Goal: Obtain resource: Obtain resource

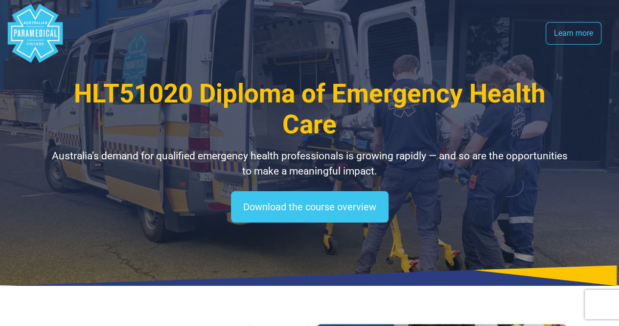
click at [198, 163] on p "Australia’s demand for qualified emergency health professionals is growing rapi…" at bounding box center [309, 163] width 517 height 31
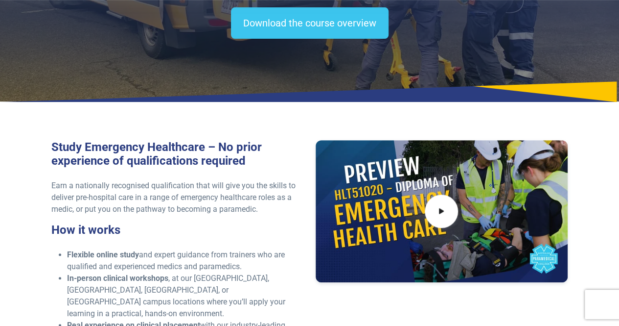
scroll to position [100, 0]
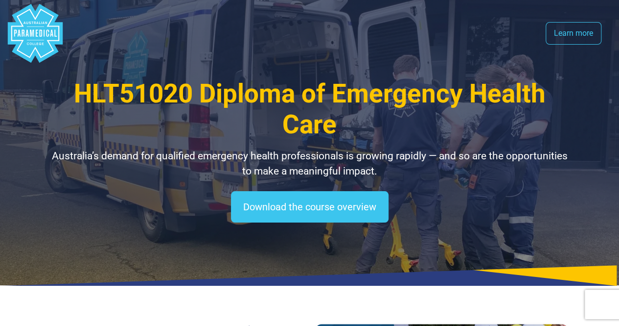
click at [472, 260] on div "HLT51020 Diploma of Emergency Health Care Australia’s demand for qualified emer…" at bounding box center [309, 142] width 619 height 285
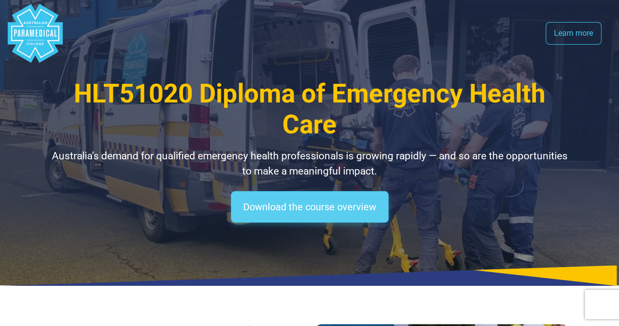
click at [330, 205] on link "Download the course overview" at bounding box center [310, 206] width 158 height 31
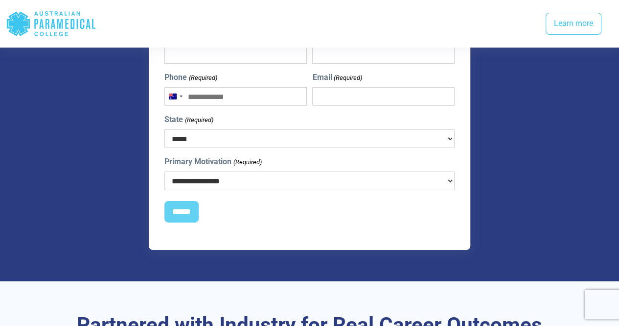
scroll to position [1449, 0]
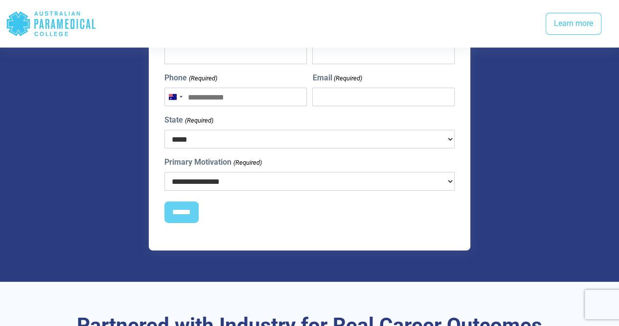
click at [275, 172] on select "**********" at bounding box center [310, 181] width 290 height 19
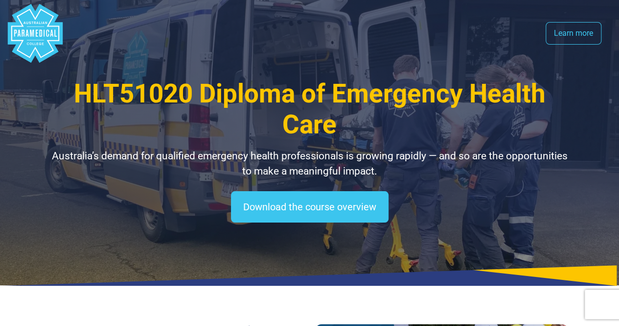
scroll to position [9, 0]
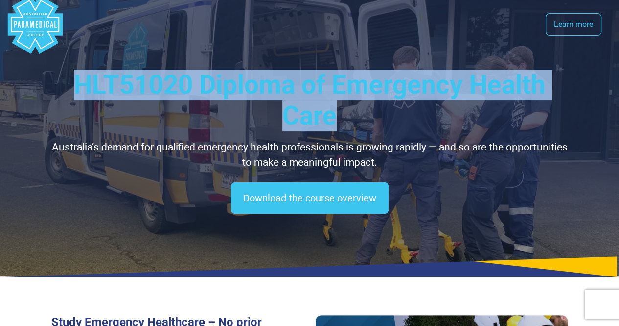
drag, startPoint x: 77, startPoint y: 78, endPoint x: 333, endPoint y: 123, distance: 260.0
click at [333, 123] on span "HLT51020 Diploma of Emergency Health Care" at bounding box center [310, 100] width 472 height 61
copy span "HLT51020 Diploma of Emergency Health Care"
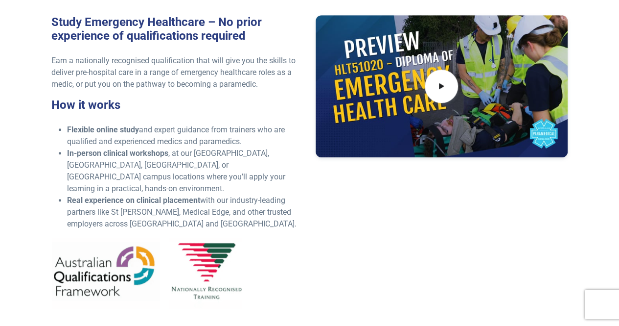
scroll to position [0, 0]
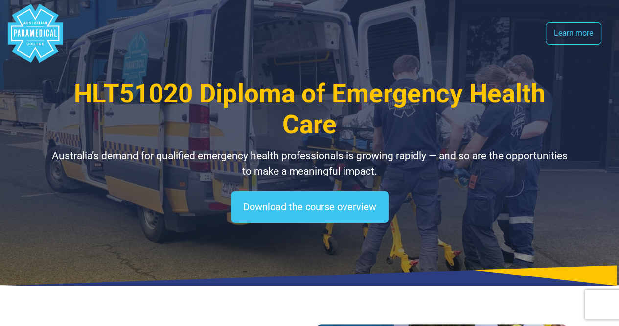
drag, startPoint x: 14, startPoint y: 24, endPoint x: 48, endPoint y: 38, distance: 36.9
click at [48, 38] on polygon "Australian Paramedical College" at bounding box center [35, 33] width 55 height 59
